Goal: Check status: Check status

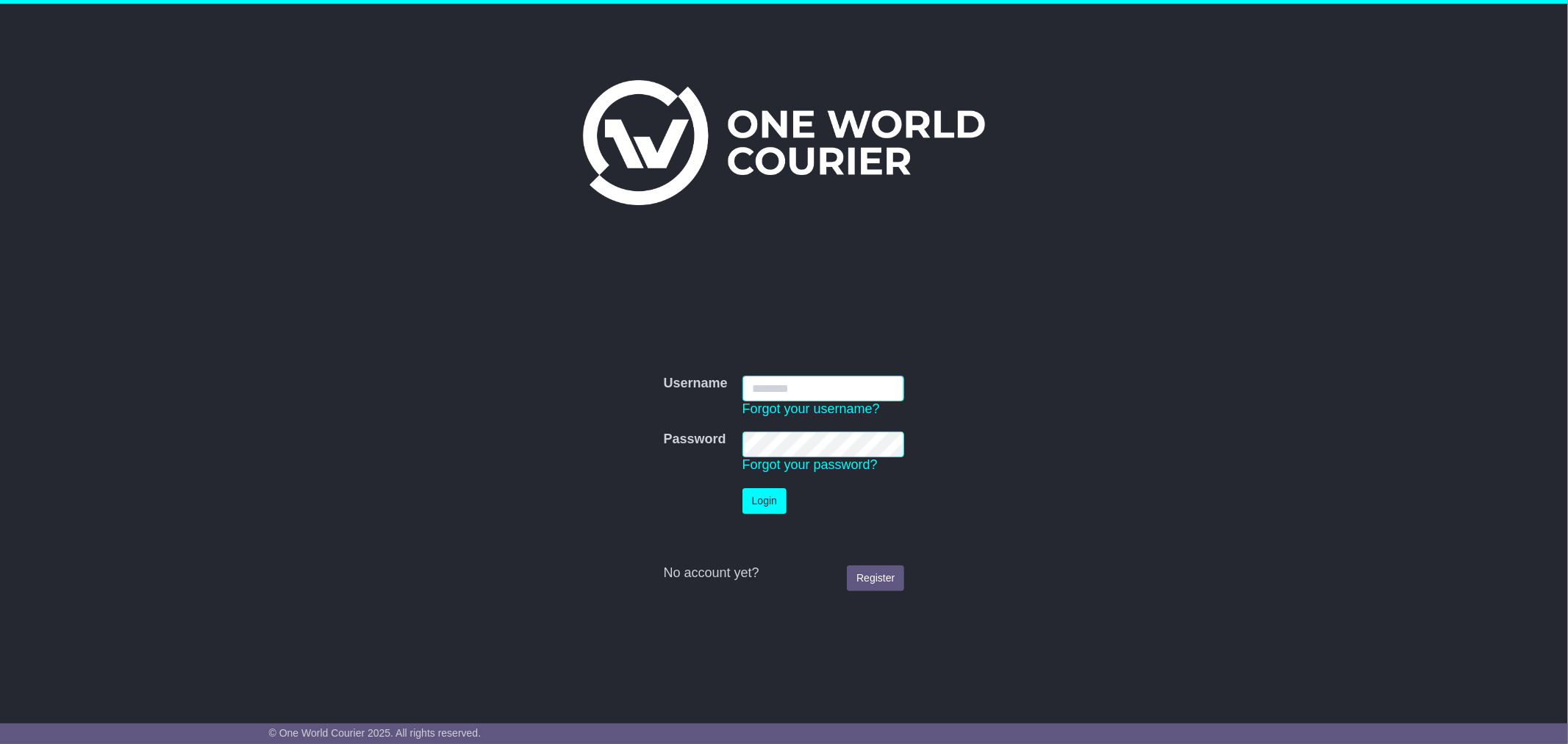
type input "*********"
click at [766, 484] on td "Login" at bounding box center [824, 500] width 177 height 40
click at [766, 497] on button "Login" at bounding box center [765, 500] width 44 height 25
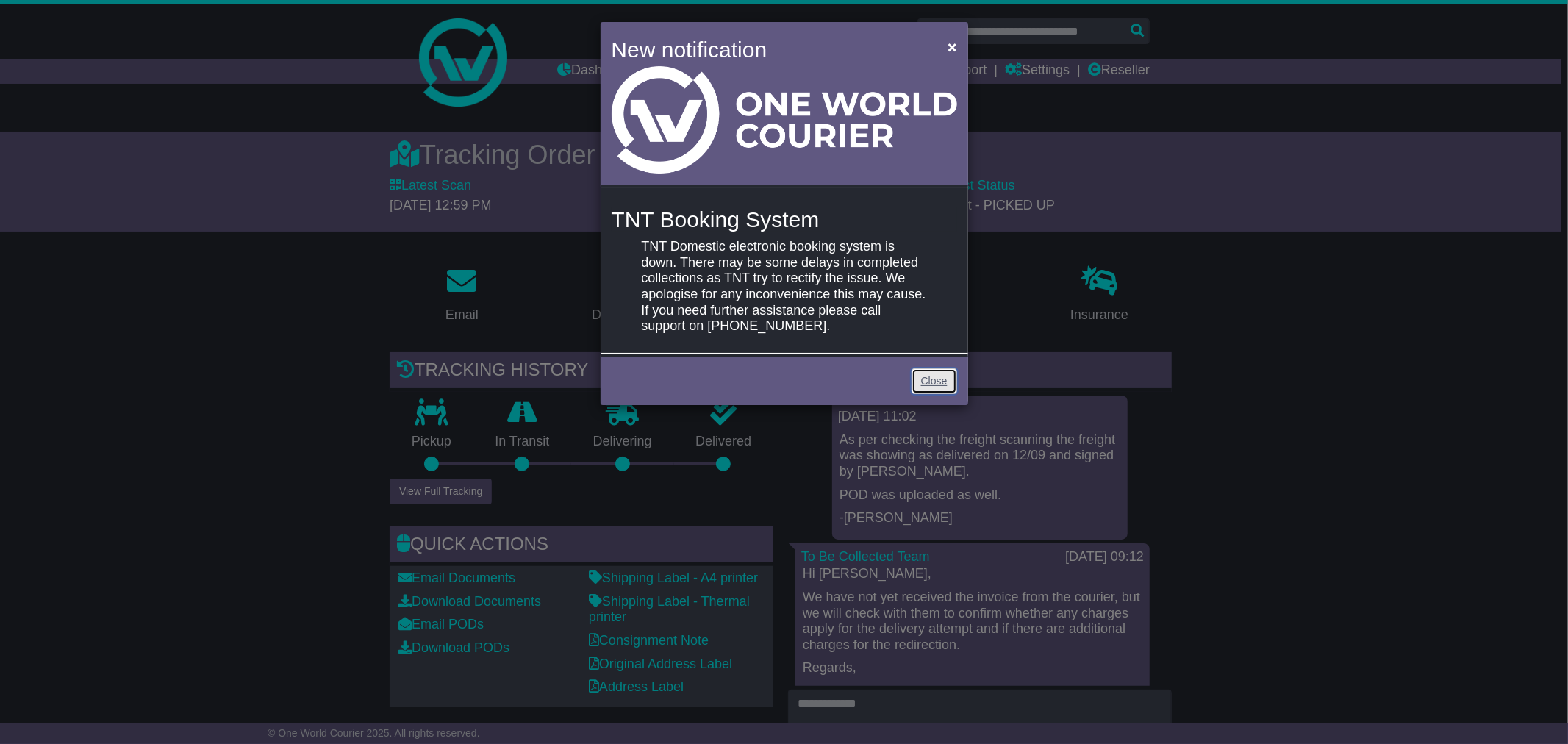
click at [924, 378] on link "Close" at bounding box center [935, 381] width 46 height 25
click at [935, 379] on link "Close" at bounding box center [935, 381] width 46 height 25
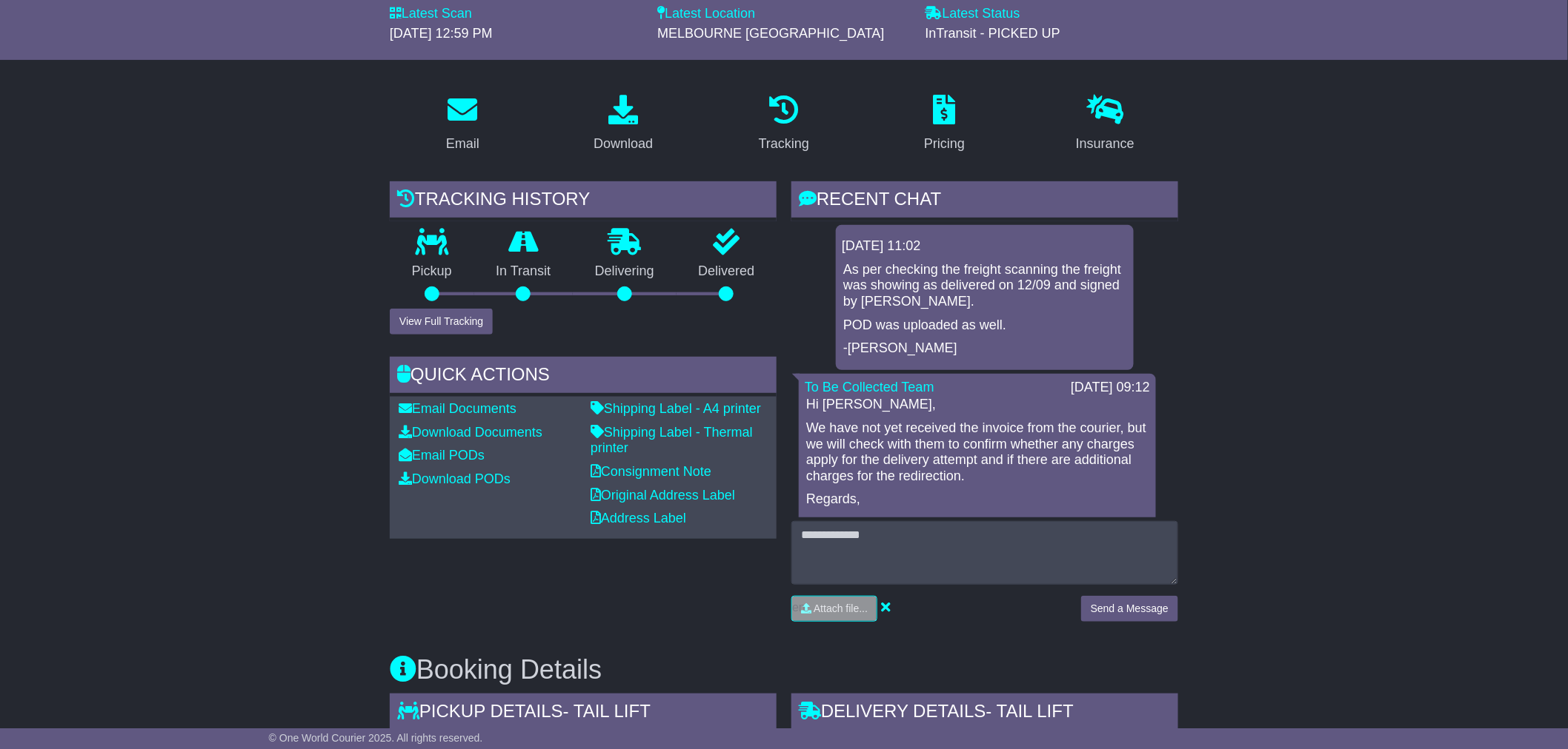
scroll to position [328, 0]
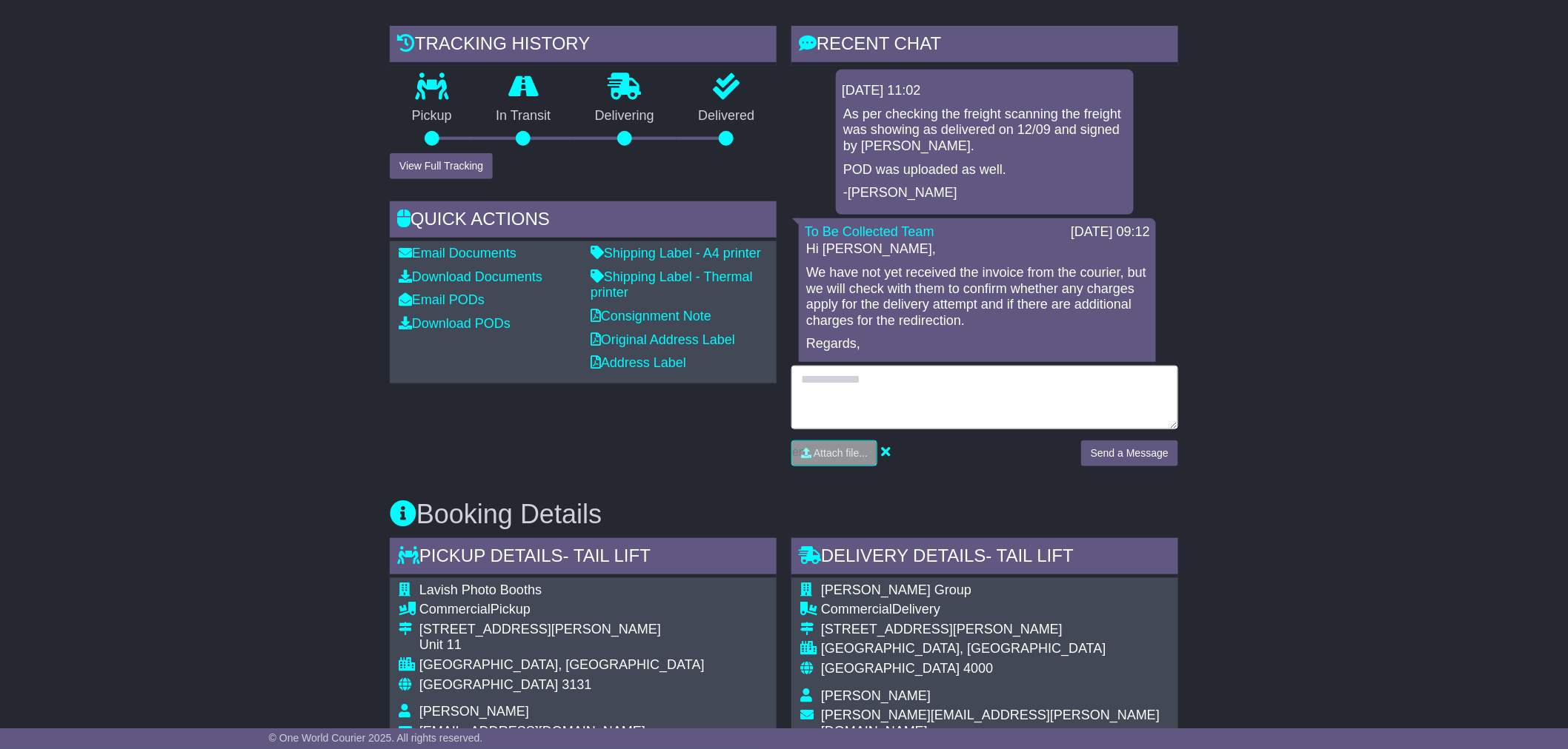
click at [900, 396] on textarea at bounding box center [985, 397] width 387 height 63
type textarea "**********"
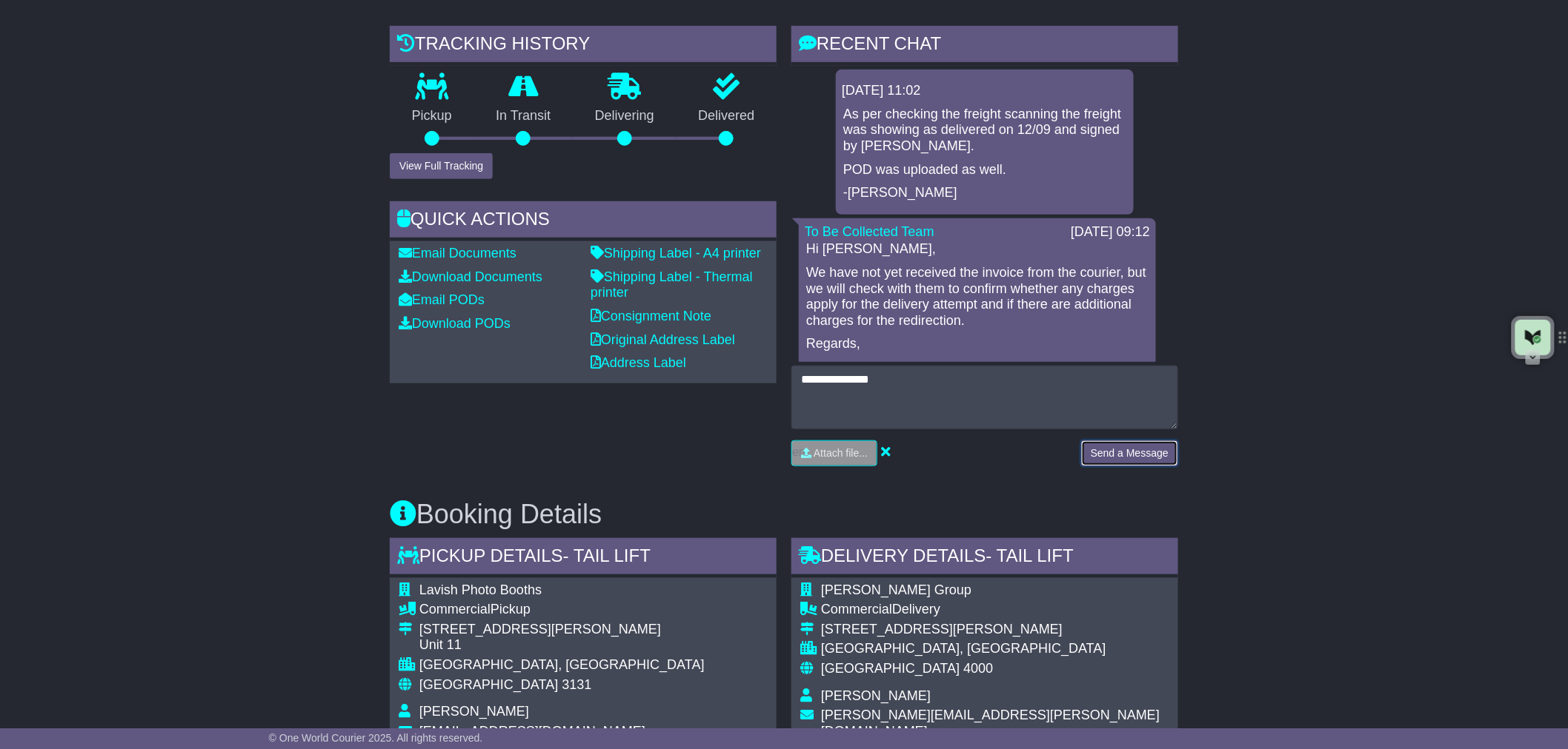
click at [1109, 448] on button "Send a Message" at bounding box center [1130, 453] width 97 height 26
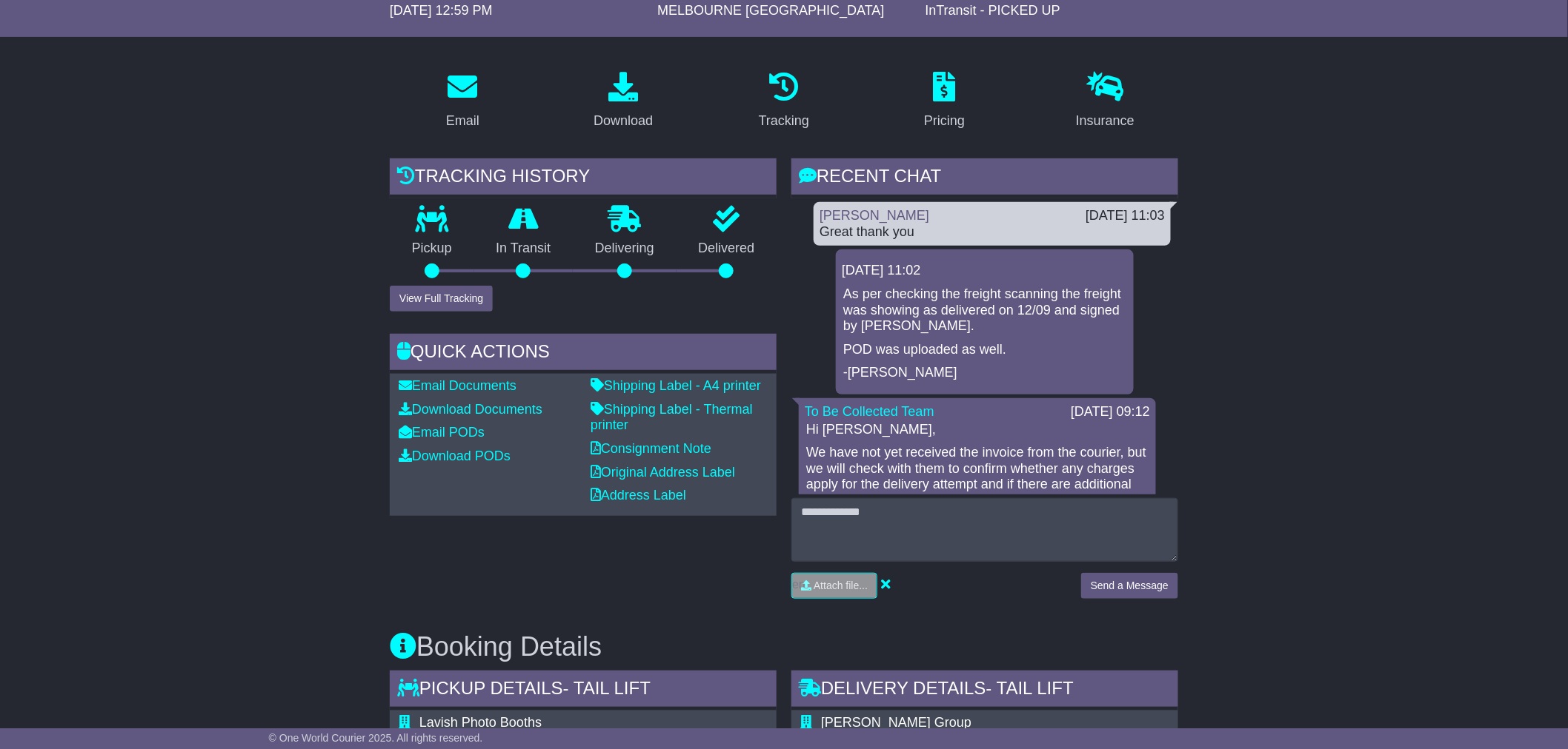
scroll to position [0, 0]
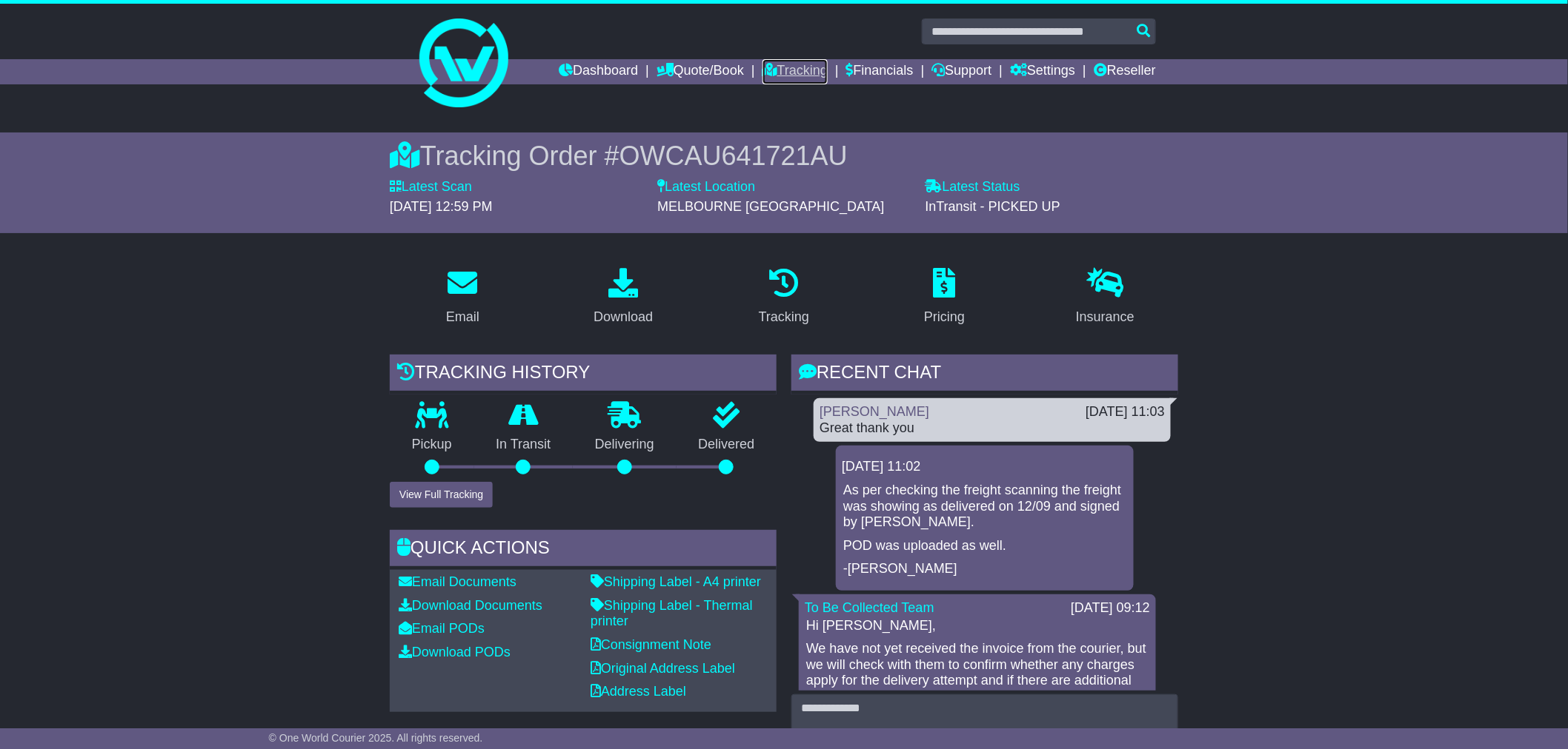
click at [802, 67] on link "Tracking" at bounding box center [795, 72] width 65 height 26
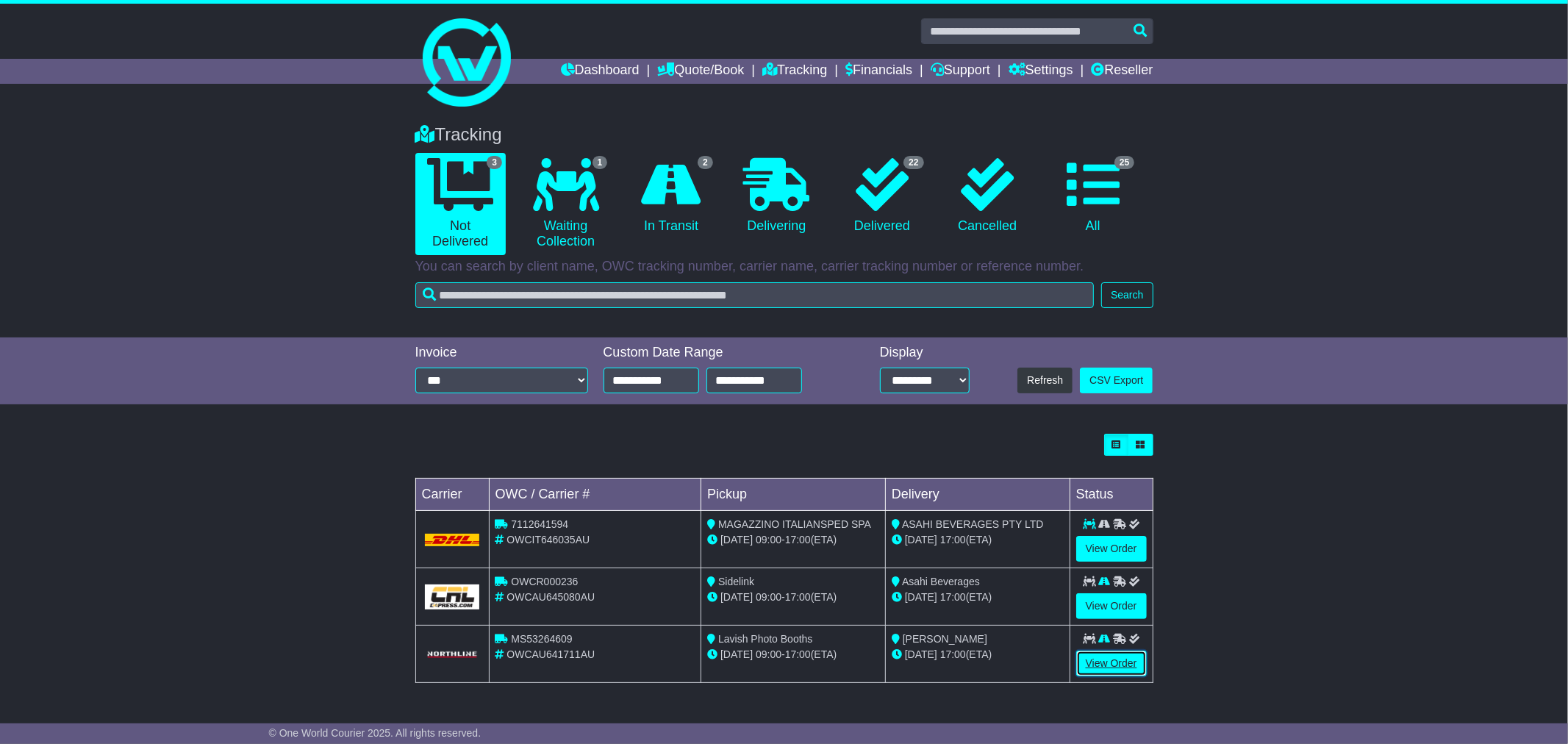
click at [1109, 663] on link "View Order" at bounding box center [1111, 663] width 70 height 25
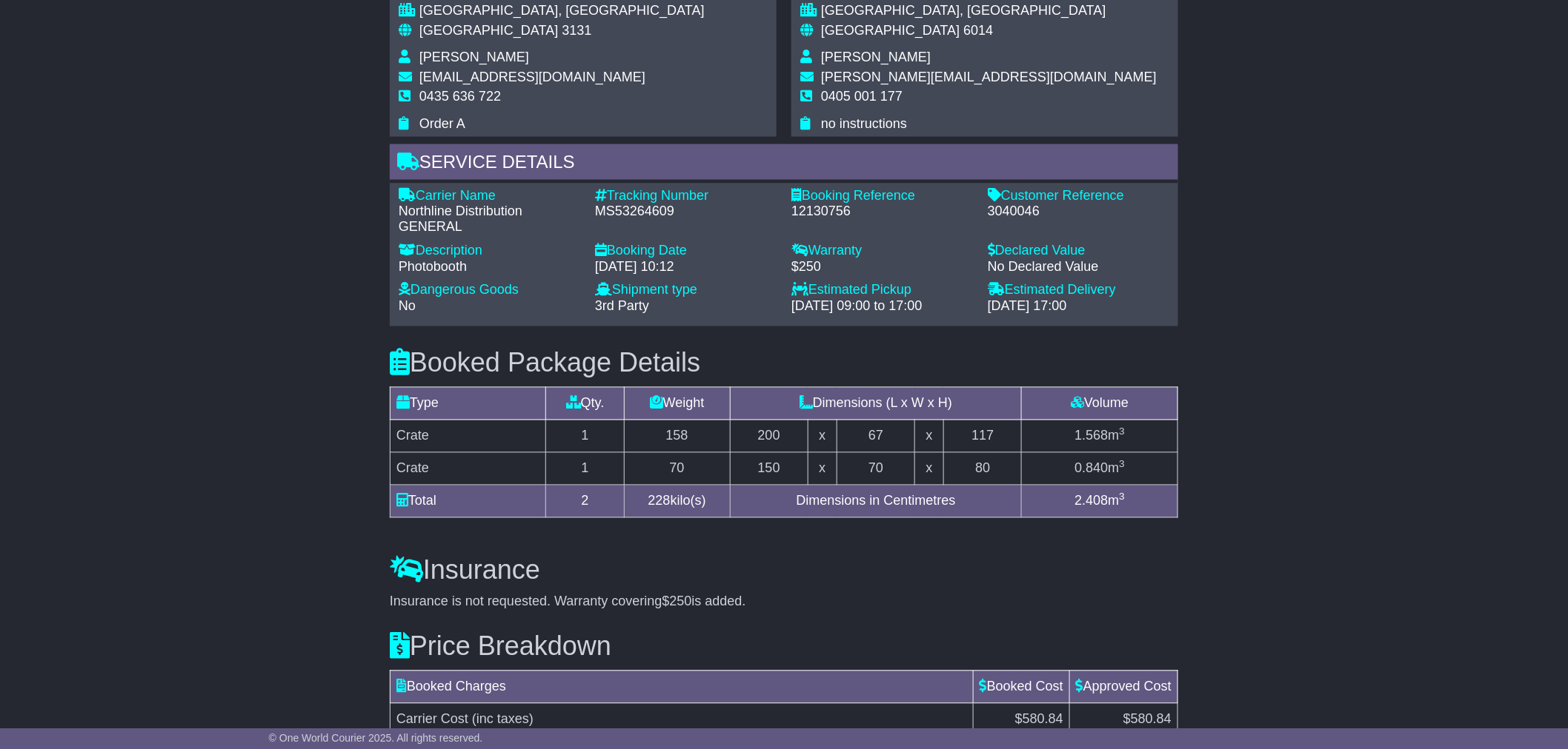
scroll to position [1151, 0]
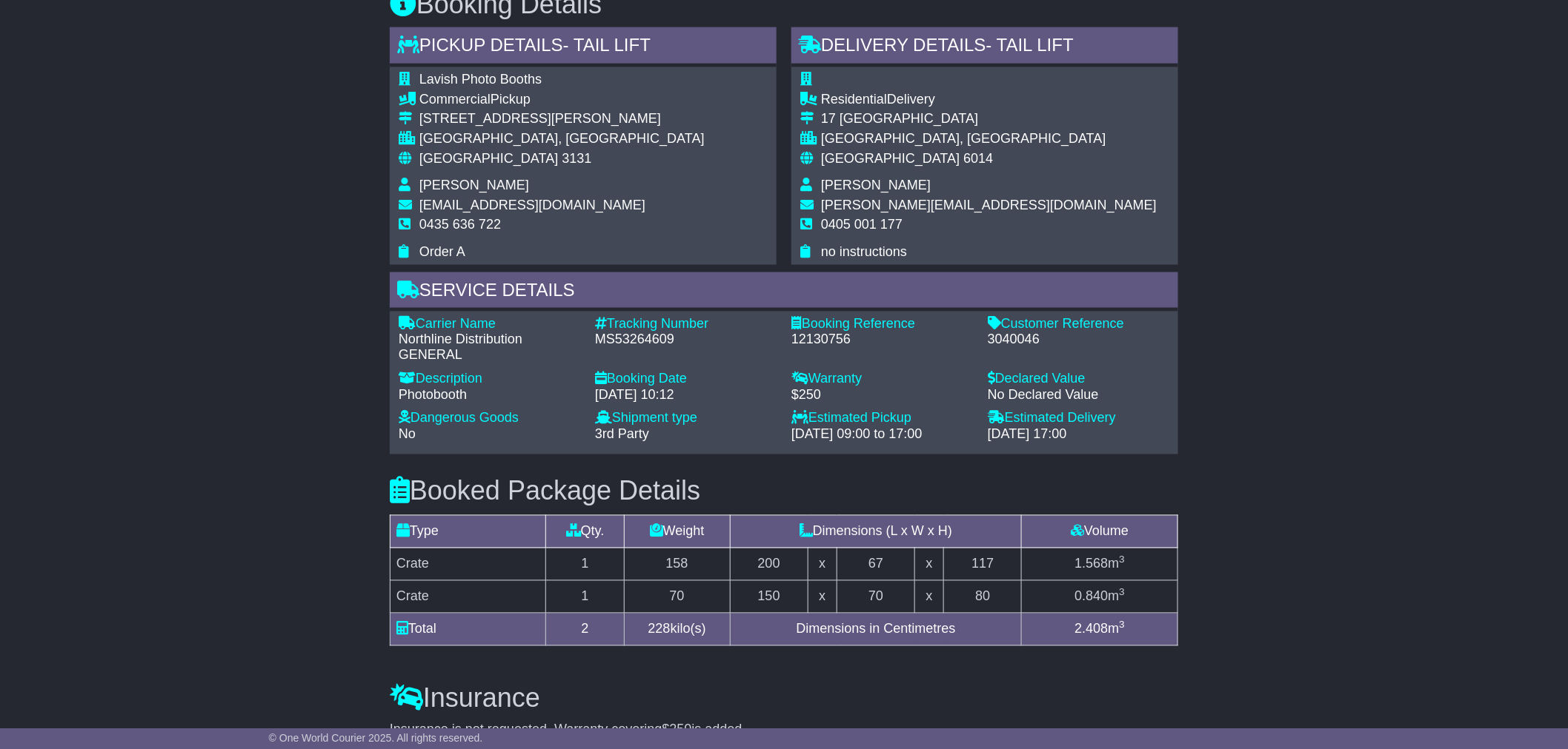
drag, startPoint x: 1292, startPoint y: 469, endPoint x: 1289, endPoint y: 454, distance: 15.3
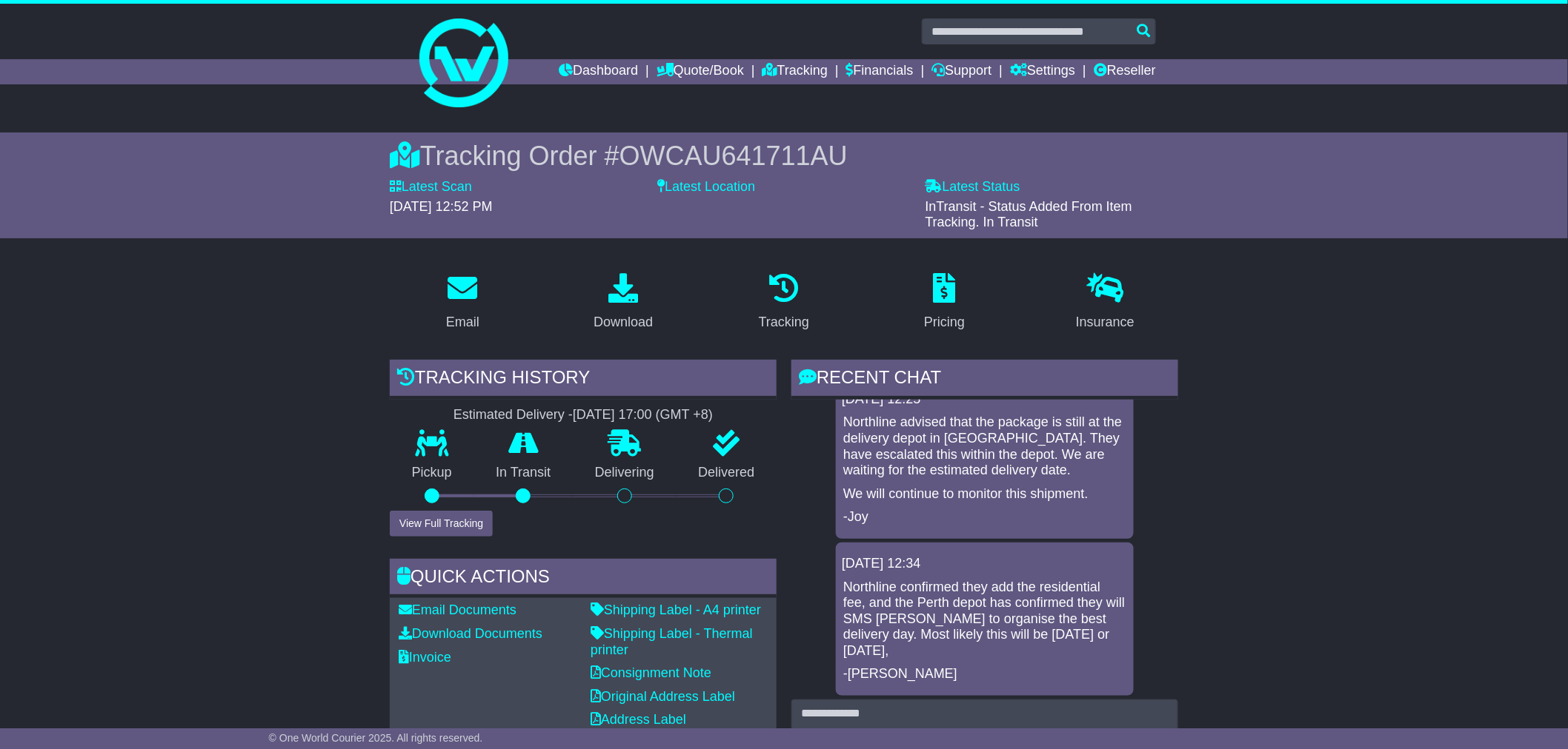
scroll to position [0, 0]
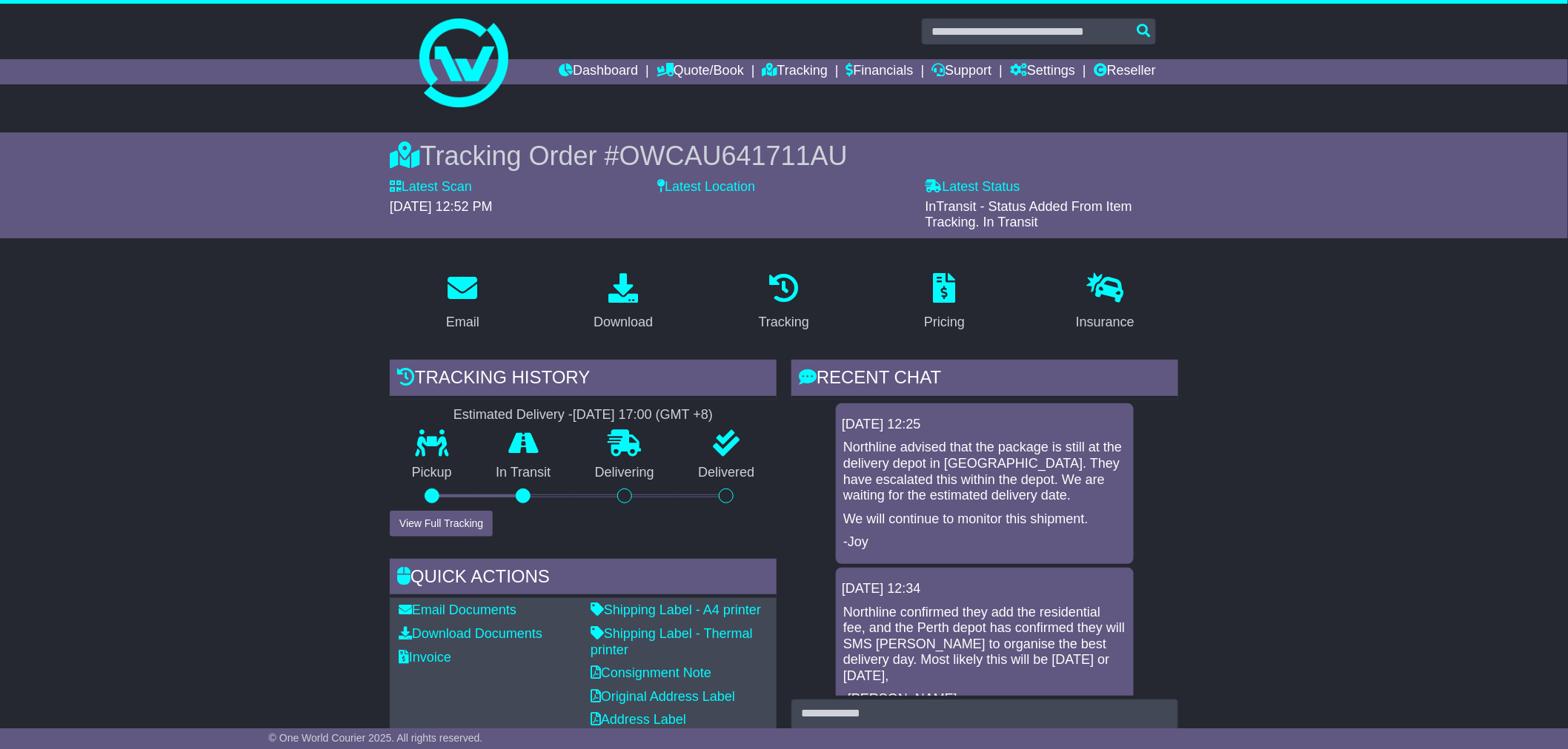
drag, startPoint x: 1321, startPoint y: 360, endPoint x: 1344, endPoint y: 365, distance: 23.5
